Goal: Transaction & Acquisition: Book appointment/travel/reservation

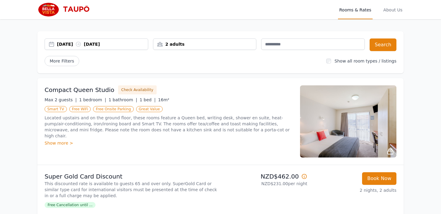
click at [215, 46] on div "2 adults" at bounding box center [204, 44] width 103 height 6
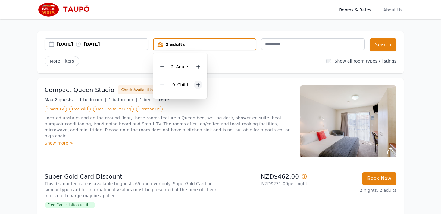
click at [199, 84] on icon at bounding box center [198, 84] width 5 height 5
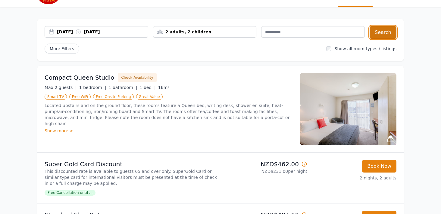
click at [382, 31] on button "Search" at bounding box center [382, 32] width 27 height 13
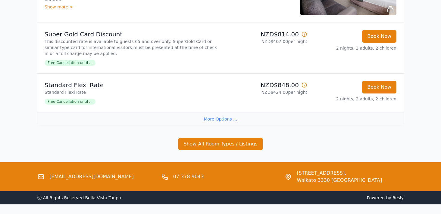
scroll to position [142, 0]
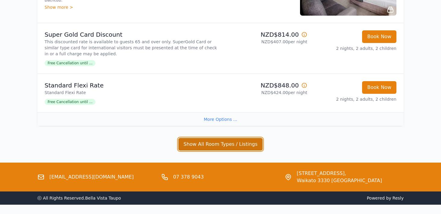
click at [215, 144] on button "Show All Room Types / Listings" at bounding box center [220, 144] width 84 height 13
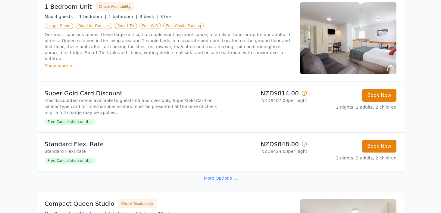
scroll to position [0, 0]
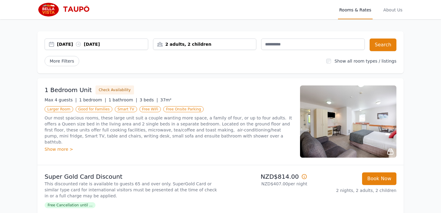
click at [77, 45] on div "[DATE] [DATE]" at bounding box center [102, 44] width 91 height 6
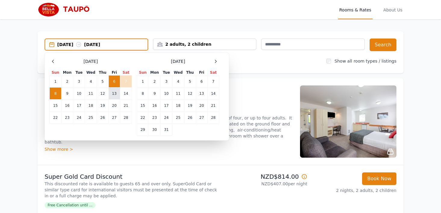
click at [115, 95] on td "13" at bounding box center [113, 94] width 11 height 12
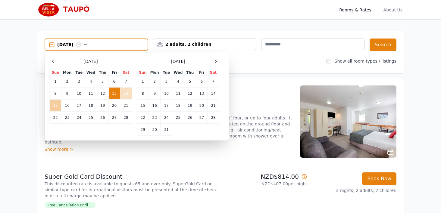
click at [56, 109] on td "15" at bounding box center [56, 106] width 12 height 12
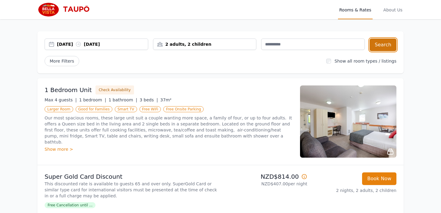
click at [393, 44] on button "Search" at bounding box center [382, 45] width 27 height 13
click at [81, 41] on icon at bounding box center [78, 44] width 6 height 6
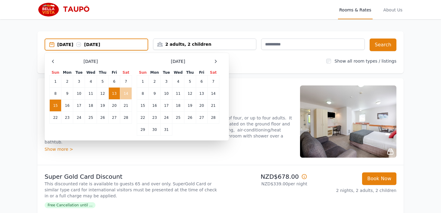
click at [124, 94] on td "14" at bounding box center [126, 94] width 12 height 12
click at [58, 106] on td "15" at bounding box center [56, 106] width 12 height 12
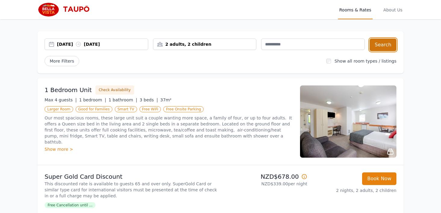
click at [384, 45] on button "Search" at bounding box center [382, 45] width 27 height 13
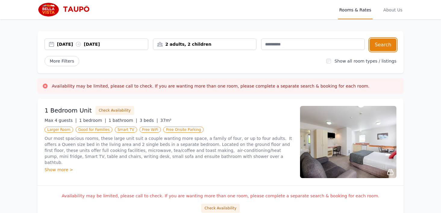
click at [80, 44] on div "[DATE] [DATE]" at bounding box center [102, 44] width 91 height 6
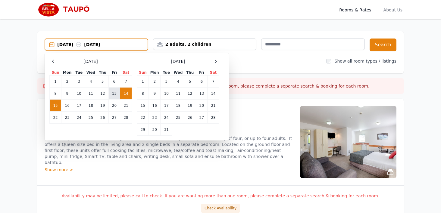
click at [115, 93] on td "13" at bounding box center [113, 94] width 11 height 12
click at [51, 108] on td "15" at bounding box center [56, 106] width 12 height 12
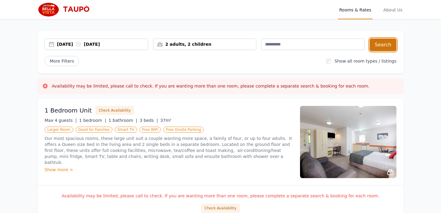
click at [382, 43] on button "Search" at bounding box center [382, 45] width 27 height 13
